Goal: Task Accomplishment & Management: Manage account settings

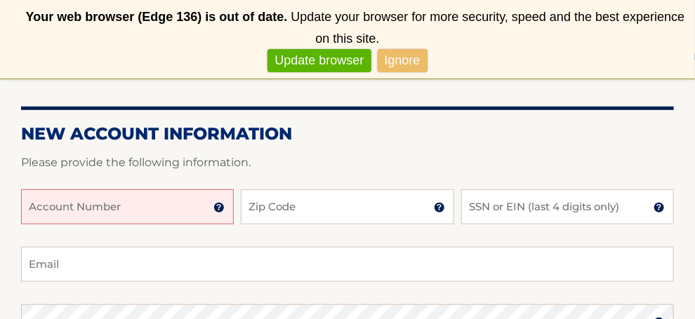
scroll to position [211, 0]
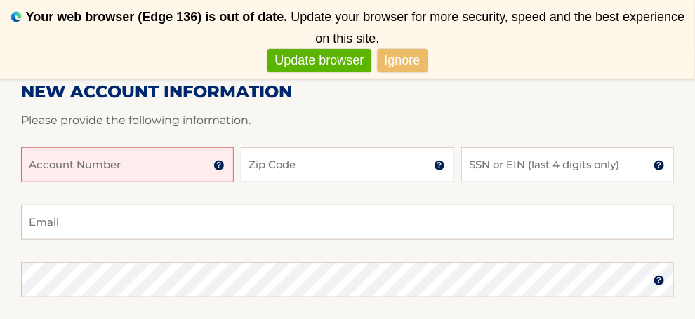
drag, startPoint x: 81, startPoint y: 168, endPoint x: 133, endPoint y: 173, distance: 52.9
click at [84, 167] on input "Account Number" at bounding box center [127, 164] width 213 height 35
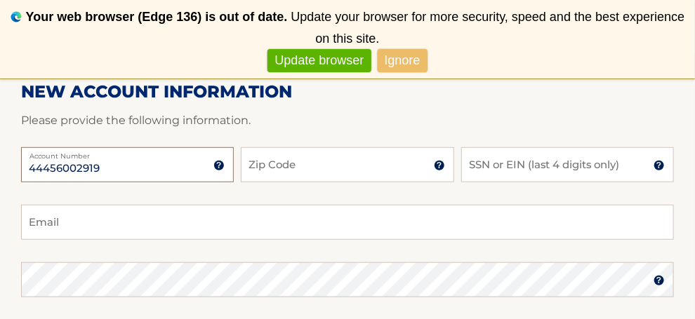
type input "44456002919"
click at [284, 164] on input "Zip Code" at bounding box center [347, 164] width 213 height 35
type input "07006"
click at [505, 175] on input "SSN or EIN (last 4 digits only)" at bounding box center [567, 164] width 213 height 35
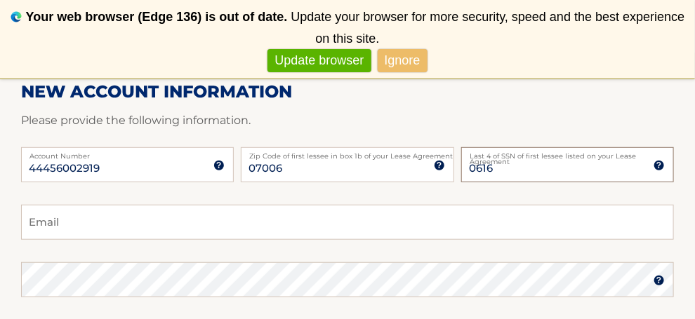
type input "0616"
drag, startPoint x: 81, startPoint y: 239, endPoint x: 88, endPoint y: 222, distance: 18.0
click at [81, 229] on input "Email" at bounding box center [347, 222] width 653 height 35
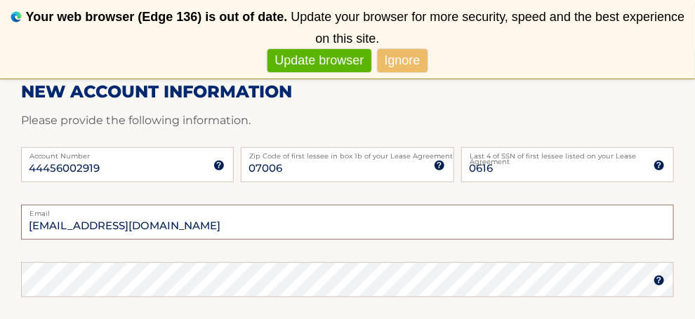
type input "Dianabel1121@aol.com"
click at [657, 283] on img at bounding box center [658, 280] width 11 height 11
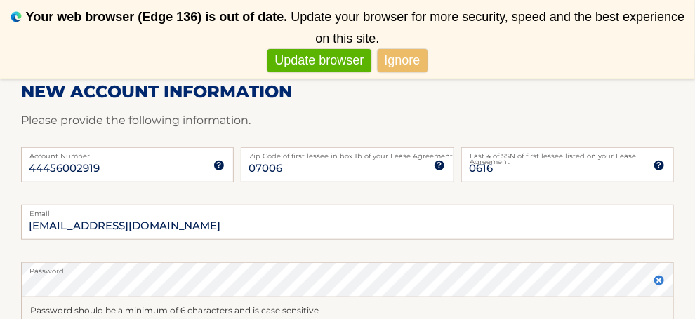
click at [658, 281] on img at bounding box center [658, 280] width 11 height 11
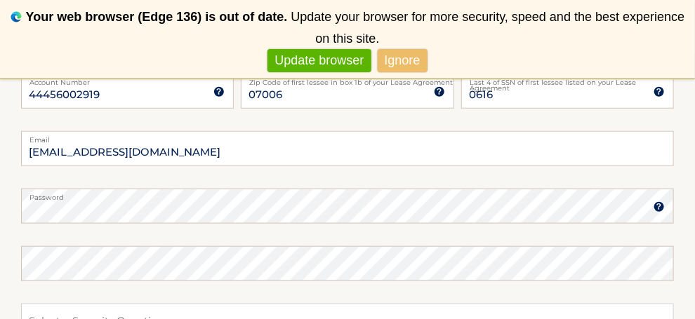
scroll to position [351, 0]
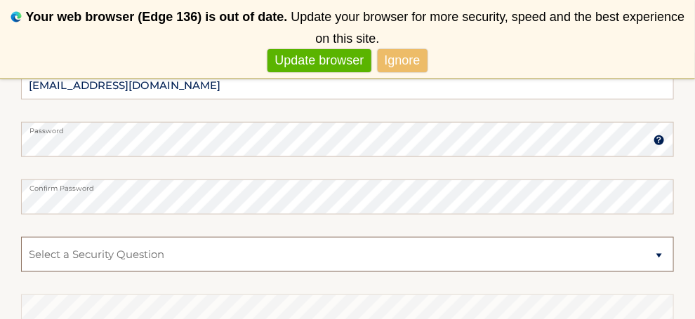
click at [62, 259] on select "Select a Security Question What was the name of your elementary school? What is…" at bounding box center [347, 254] width 653 height 35
select select "1"
click at [21, 237] on select "Select a Security Question What was the name of your elementary school? What is…" at bounding box center [347, 254] width 653 height 35
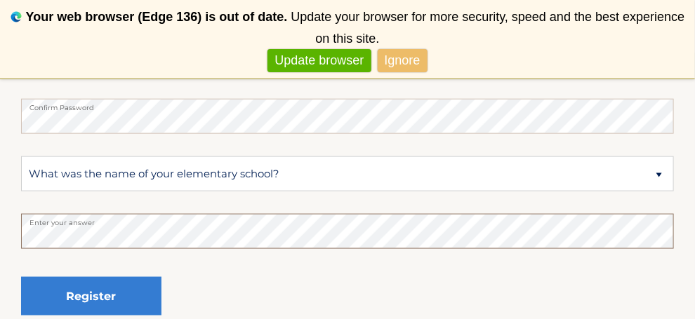
scroll to position [561, 0]
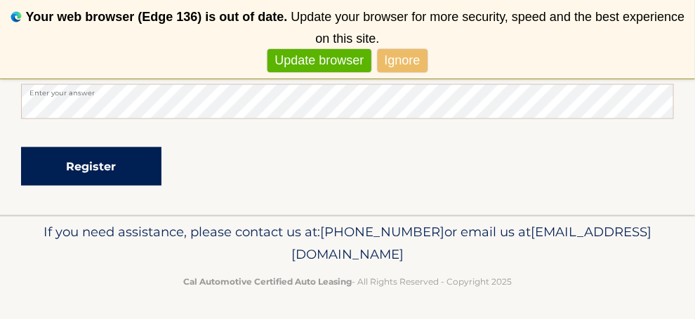
click at [113, 164] on button "Register" at bounding box center [91, 166] width 140 height 39
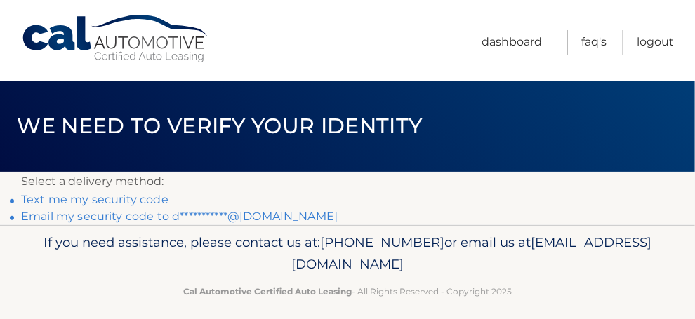
click at [147, 198] on link "Text me my security code" at bounding box center [94, 199] width 147 height 13
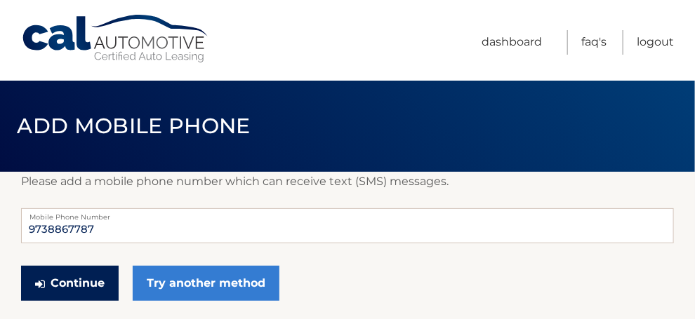
click at [66, 283] on button "Continue" at bounding box center [70, 283] width 98 height 35
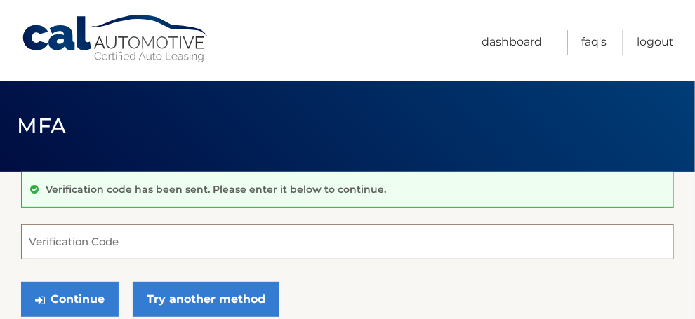
click at [143, 245] on input "Verification Code" at bounding box center [347, 242] width 653 height 35
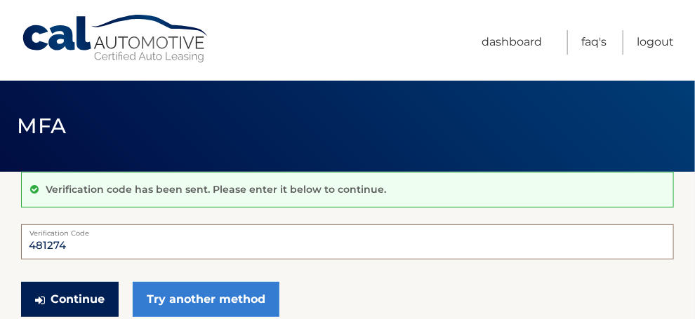
type input "481274"
click at [90, 290] on button "Continue" at bounding box center [70, 299] width 98 height 35
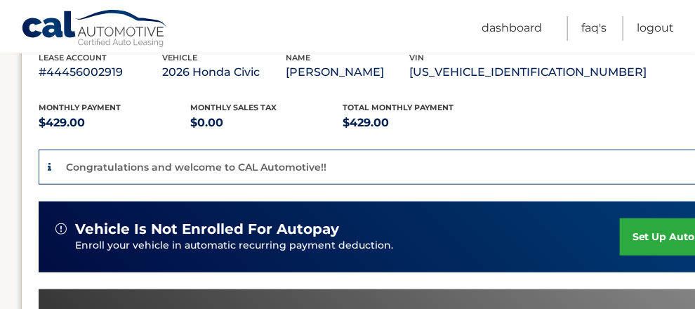
scroll to position [281, 0]
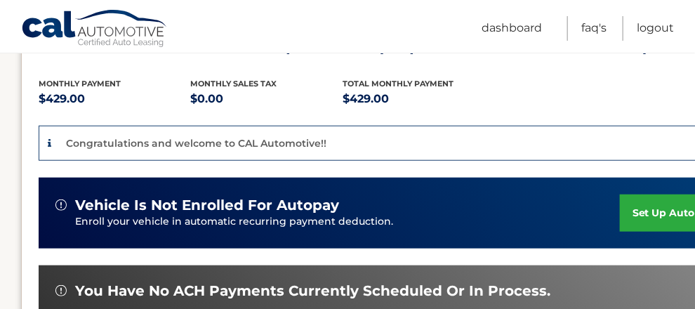
click at [649, 209] on link "set up autopay" at bounding box center [673, 212] width 107 height 37
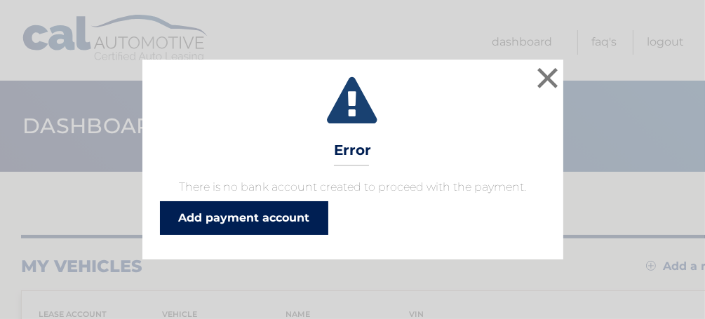
click at [255, 218] on link "Add payment account" at bounding box center [244, 218] width 168 height 34
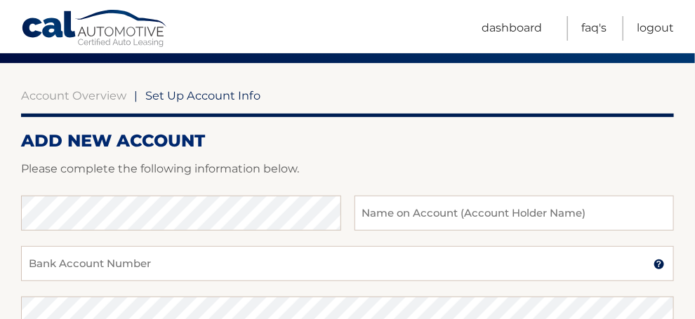
scroll to position [140, 0]
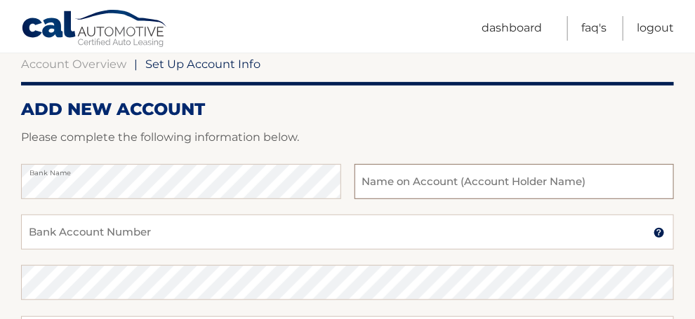
click at [384, 179] on input "text" at bounding box center [514, 181] width 320 height 35
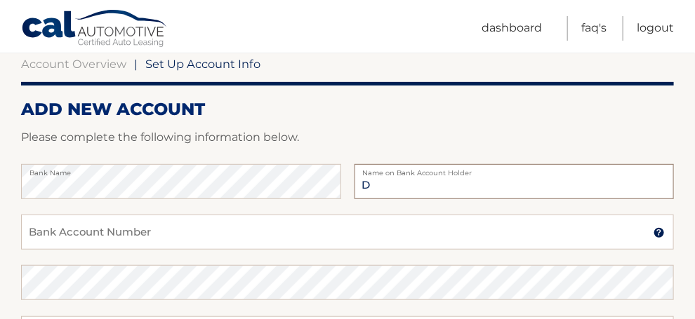
type input "[PERSON_NAME]"
click at [220, 220] on input "Bank Account Number" at bounding box center [347, 232] width 653 height 35
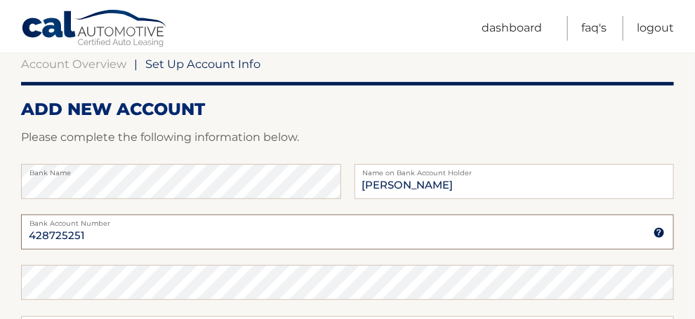
type input "428725251"
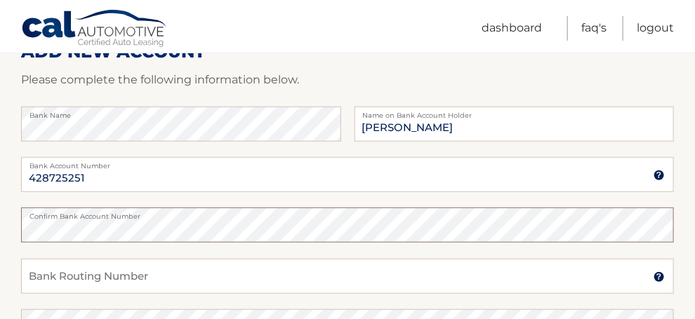
scroll to position [281, 0]
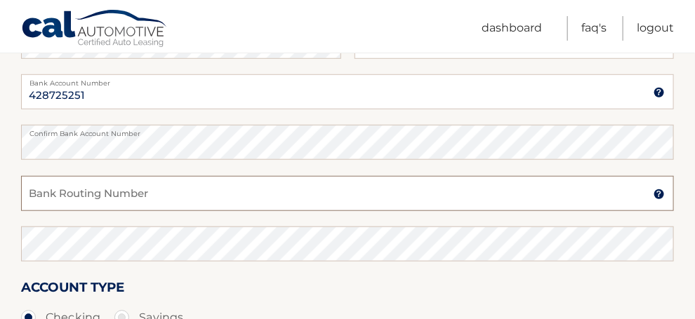
click at [131, 191] on input "Bank Routing Number" at bounding box center [347, 193] width 653 height 35
type input "0120160"
drag, startPoint x: 95, startPoint y: 189, endPoint x: 2, endPoint y: 161, distance: 97.3
click at [2, 161] on section "Account Overview | Set Up Account Info ADD NEW ACCOUNT Please complete the foll…" at bounding box center [347, 158] width 695 height 535
type input "031201360"
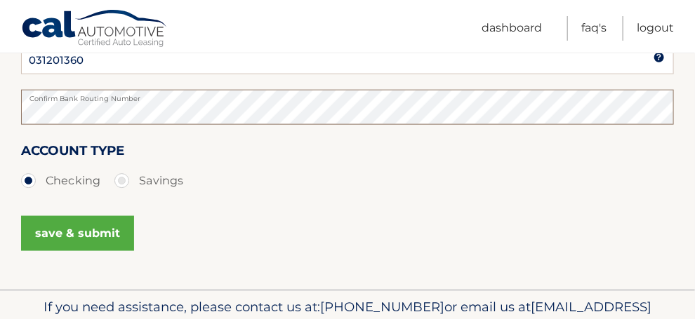
scroll to position [421, 0]
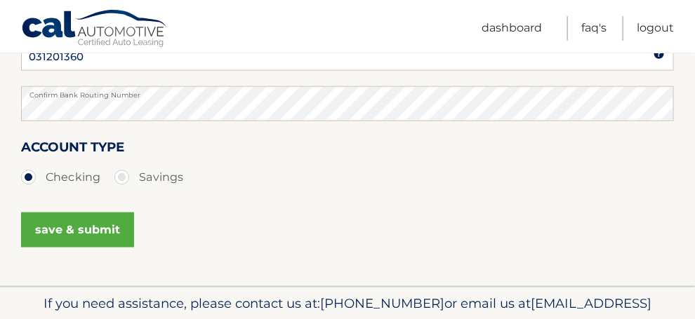
click at [102, 233] on button "save & submit" at bounding box center [77, 230] width 113 height 35
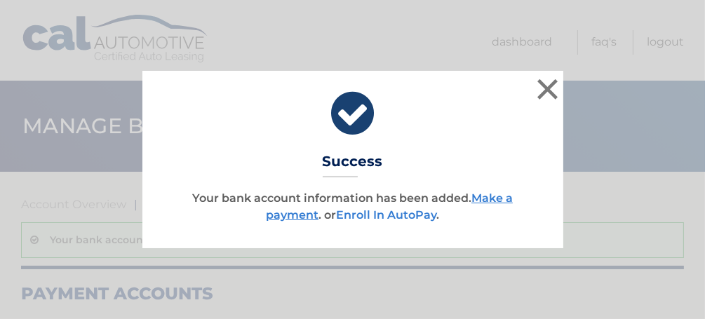
click at [385, 218] on link "Enroll In AutoPay" at bounding box center [386, 214] width 100 height 13
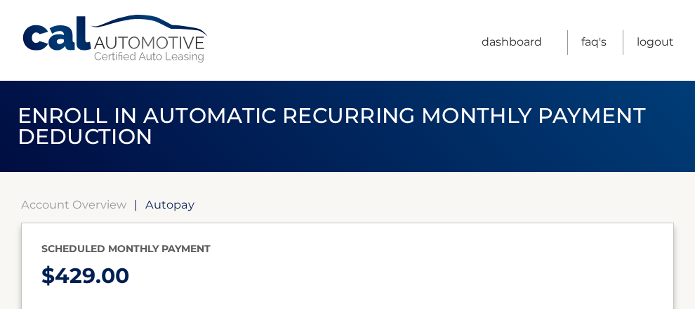
select select "OGZhZmRjNzUtMTQ0My00ZmU3LThjNDctNWU5ZjE1MzY5YTM0"
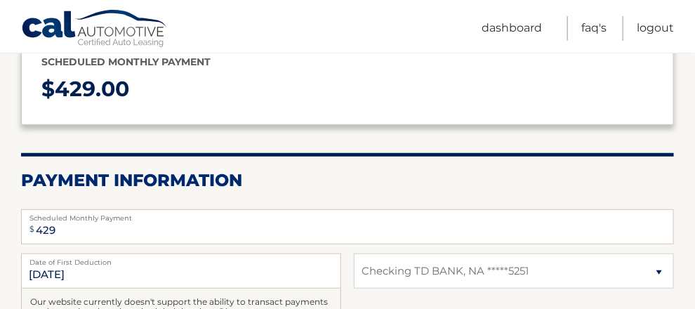
scroll to position [211, 0]
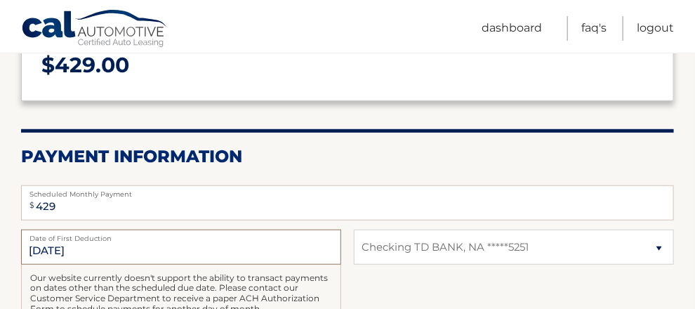
click at [81, 251] on input "[DATE]" at bounding box center [181, 246] width 320 height 35
click at [44, 246] on input "[DATE]" at bounding box center [181, 246] width 320 height 35
click at [51, 246] on input "[DATE]" at bounding box center [181, 246] width 320 height 35
click at [44, 249] on input "[DATE]" at bounding box center [181, 246] width 320 height 35
drag, startPoint x: 44, startPoint y: 249, endPoint x: 51, endPoint y: 248, distance: 7.8
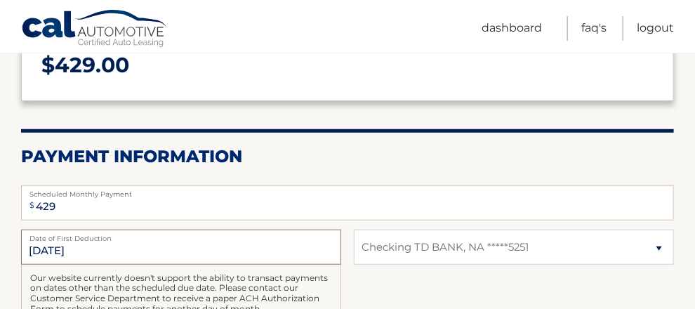
click at [51, 248] on input "[DATE]" at bounding box center [181, 246] width 320 height 35
drag, startPoint x: 181, startPoint y: 253, endPoint x: 4, endPoint y: 235, distance: 178.5
click at [4, 235] on section "Account Overview | Autopay Scheduled monthly payment $ 429.00 Payment Informati…" at bounding box center [347, 225] width 695 height 528
drag, startPoint x: 4, startPoint y: 235, endPoint x: 105, endPoint y: 241, distance: 102.0
click at [105, 241] on div "[DATE] Date of First Deduction" at bounding box center [181, 246] width 320 height 35
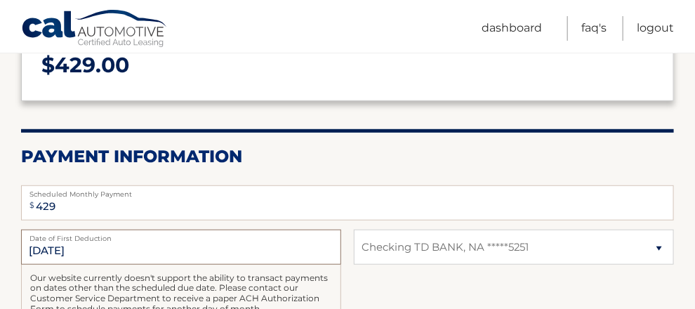
drag, startPoint x: 105, startPoint y: 241, endPoint x: 91, endPoint y: 248, distance: 16.0
click at [91, 248] on input "[DATE]" at bounding box center [181, 246] width 320 height 35
click at [43, 246] on input "[DATE]" at bounding box center [181, 246] width 320 height 35
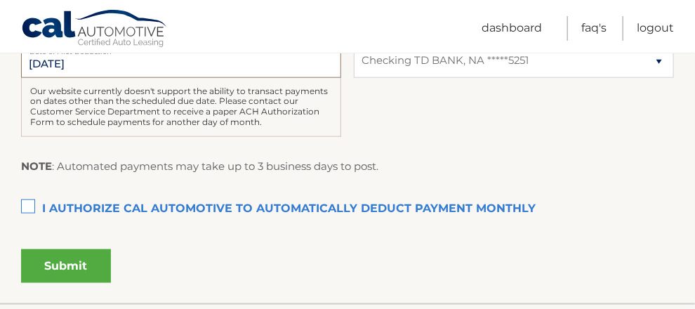
scroll to position [421, 0]
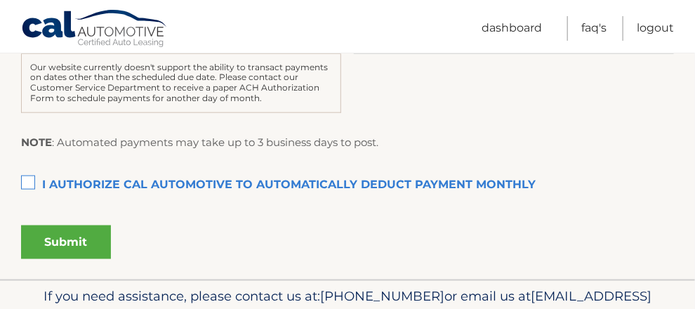
click at [29, 182] on label "I authorize cal automotive to automatically deduct payment monthly This checkbo…" at bounding box center [347, 185] width 653 height 28
click at [0, 0] on input "I authorize cal automotive to automatically deduct payment monthly This checkbo…" at bounding box center [0, 0] width 0 height 0
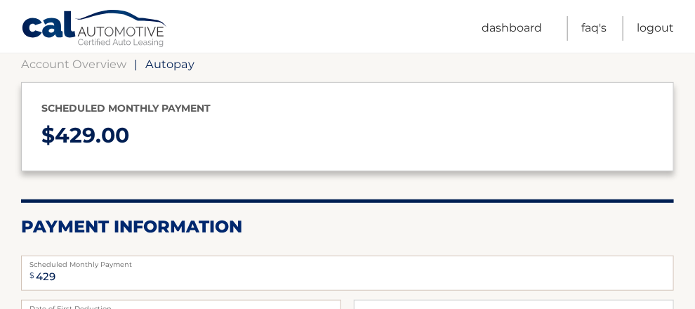
scroll to position [0, 0]
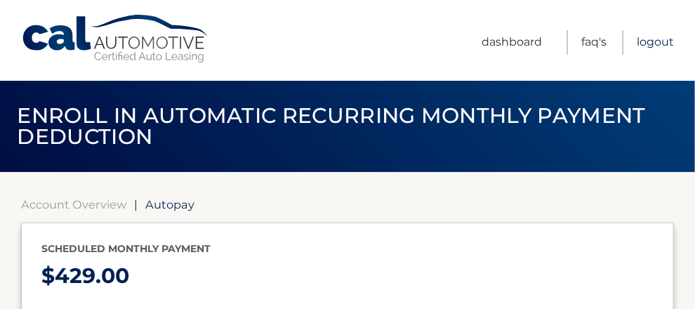
click at [662, 45] on link "Logout" at bounding box center [655, 42] width 37 height 25
